Goal: Find specific page/section: Find specific page/section

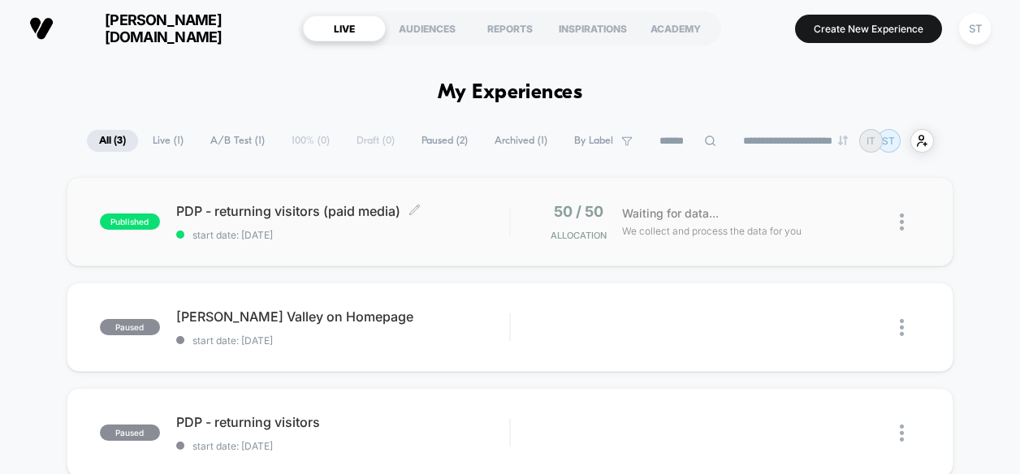
click at [280, 209] on span "PDP - returning visitors (paid media) Click to edit experience details" at bounding box center [343, 211] width 334 height 16
